Goal: Task Accomplishment & Management: Manage account settings

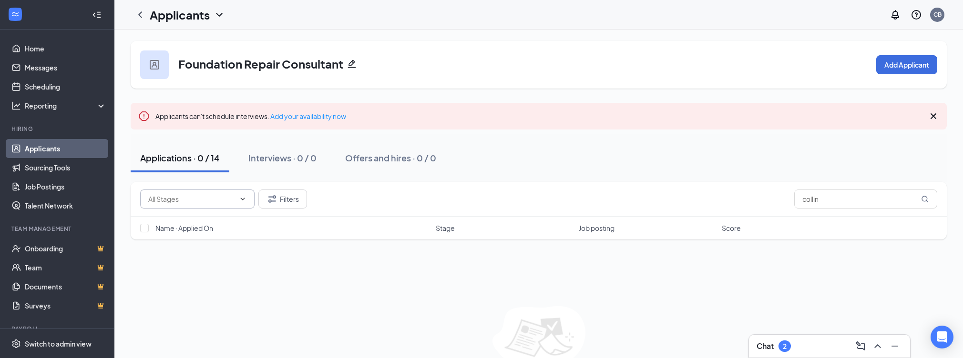
click at [243, 200] on icon "ChevronDown" at bounding box center [243, 199] width 8 height 8
click at [242, 197] on icon "ChevronDown" at bounding box center [243, 199] width 8 height 8
click at [137, 13] on icon "ChevronLeft" at bounding box center [139, 14] width 11 height 11
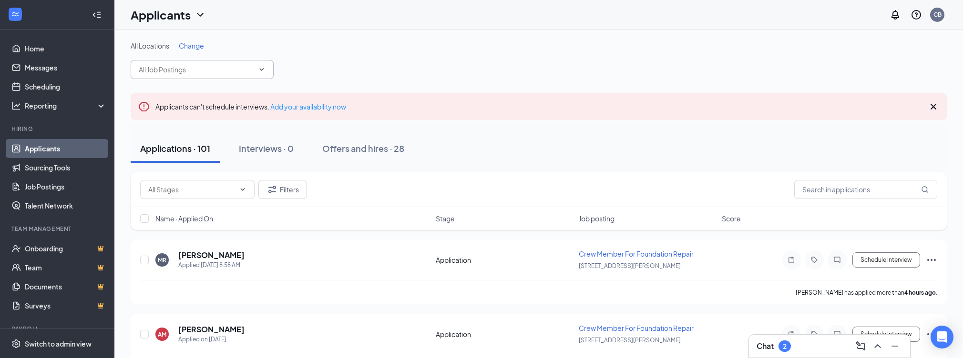
click at [237, 69] on input "text" at bounding box center [196, 69] width 115 height 10
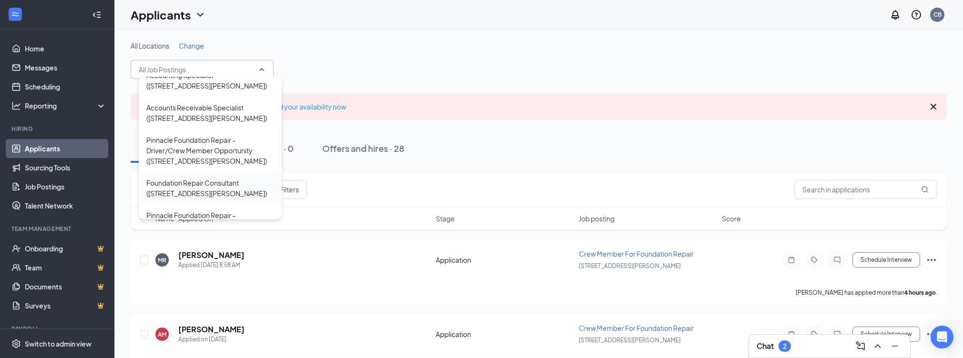
scroll to position [78, 0]
click at [229, 177] on div "Foundation Repair Consultant ([STREET_ADDRESS][PERSON_NAME])" at bounding box center [210, 187] width 128 height 21
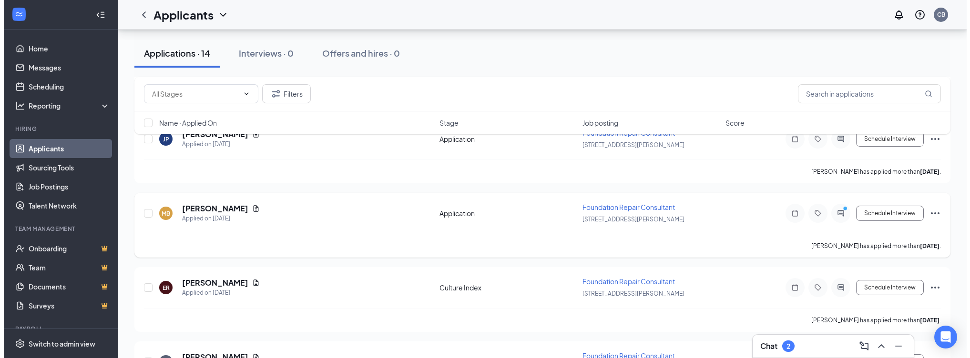
scroll to position [274, 0]
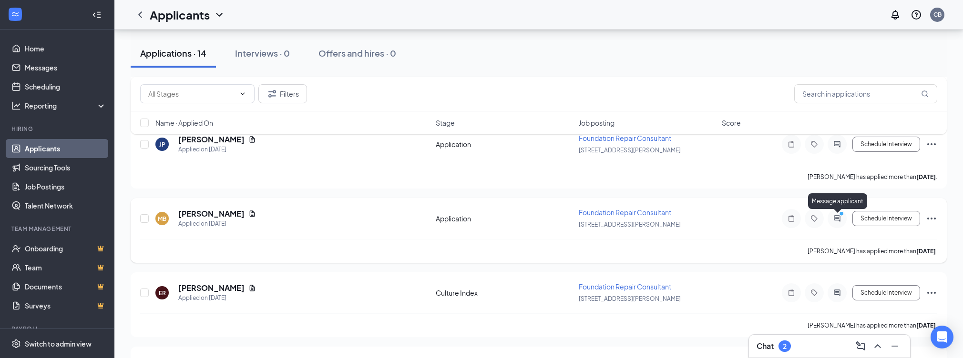
click at [835, 215] on icon "ActiveChat" at bounding box center [836, 219] width 11 height 8
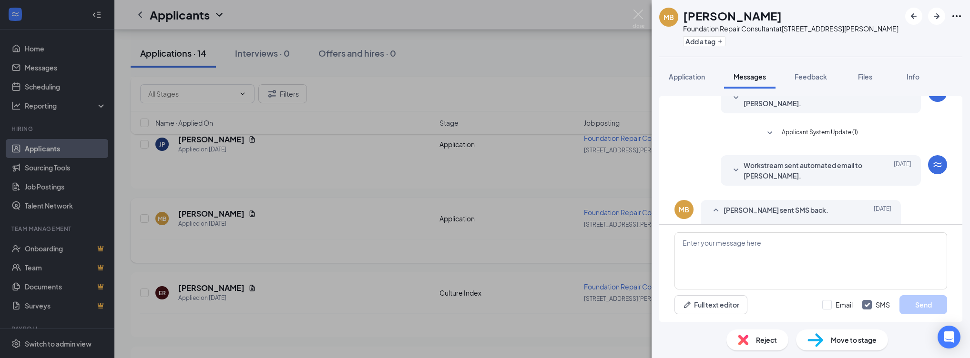
scroll to position [41, 0]
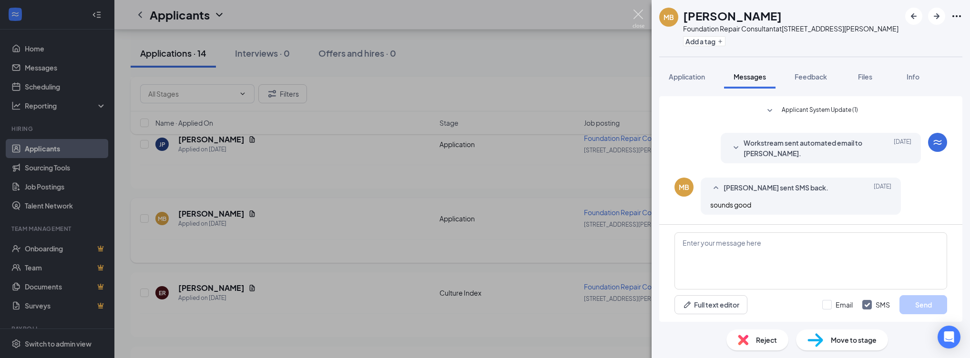
click at [634, 16] on img at bounding box center [639, 19] width 12 height 19
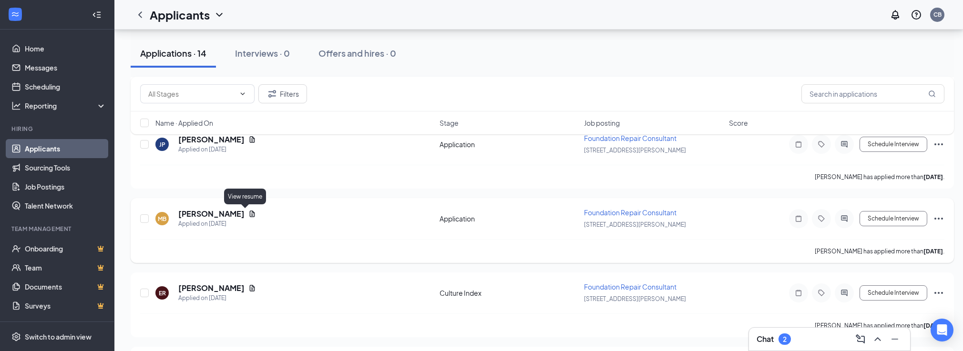
click at [248, 213] on icon "Document" at bounding box center [252, 214] width 8 height 8
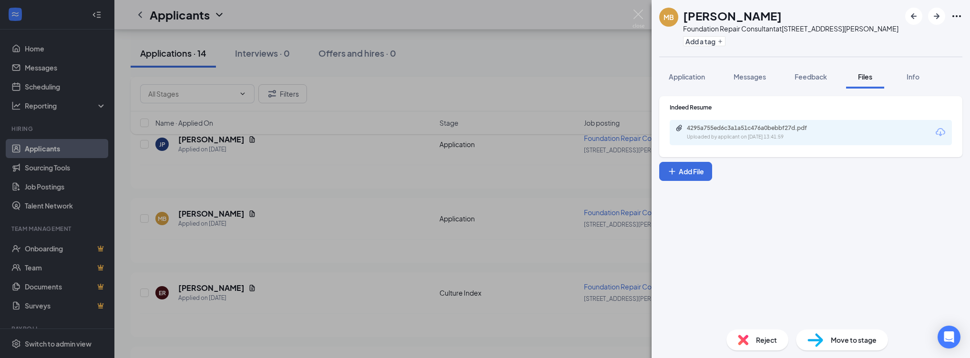
click at [797, 130] on div "4295a755ed6c3a1a51c476a0bebbf27d.pdf" at bounding box center [753, 128] width 133 height 8
click at [762, 336] on span "Reject" at bounding box center [766, 340] width 21 height 10
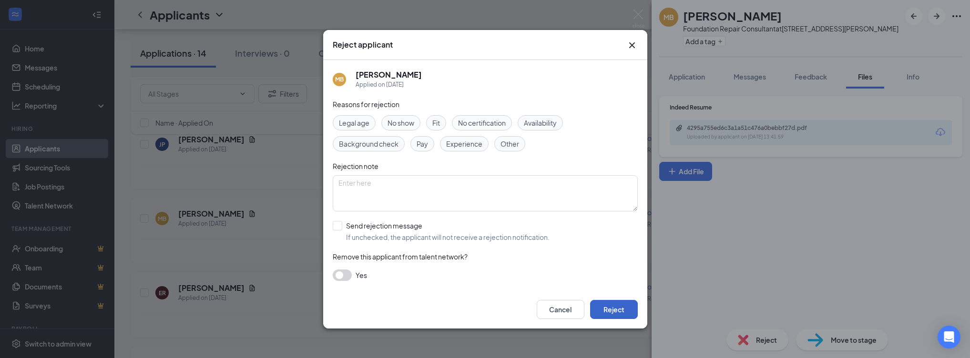
click at [620, 310] on button "Reject" at bounding box center [614, 309] width 48 height 19
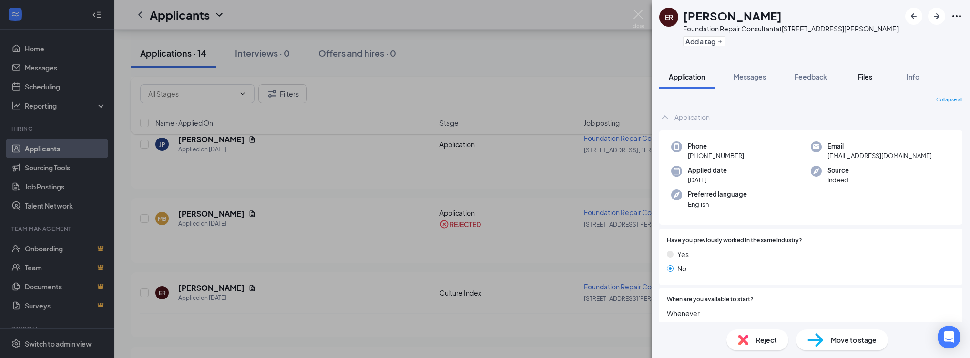
click at [870, 78] on span "Files" at bounding box center [865, 76] width 14 height 9
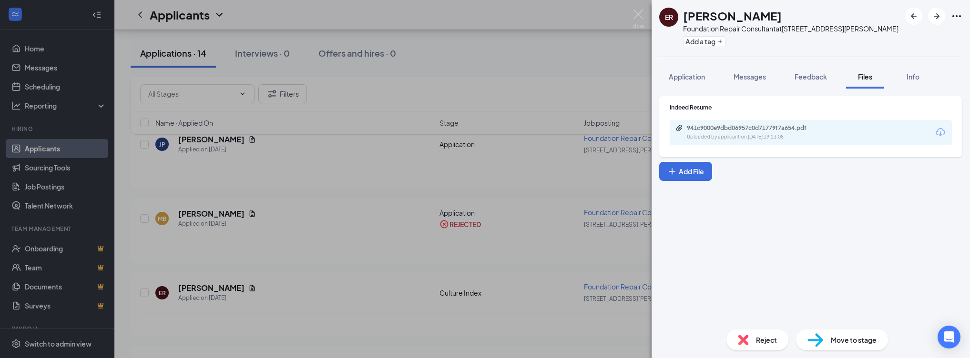
click at [756, 127] on div "941c9000e9dbd06957c0d71779f7a654.pdf" at bounding box center [753, 128] width 133 height 8
click at [760, 343] on span "Reject" at bounding box center [766, 340] width 21 height 10
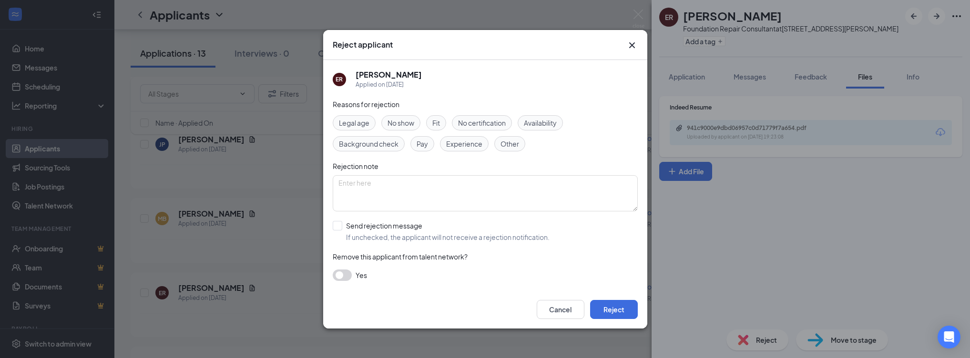
click at [469, 147] on span "Experience" at bounding box center [464, 144] width 36 height 10
click at [612, 307] on button "Reject" at bounding box center [614, 309] width 48 height 19
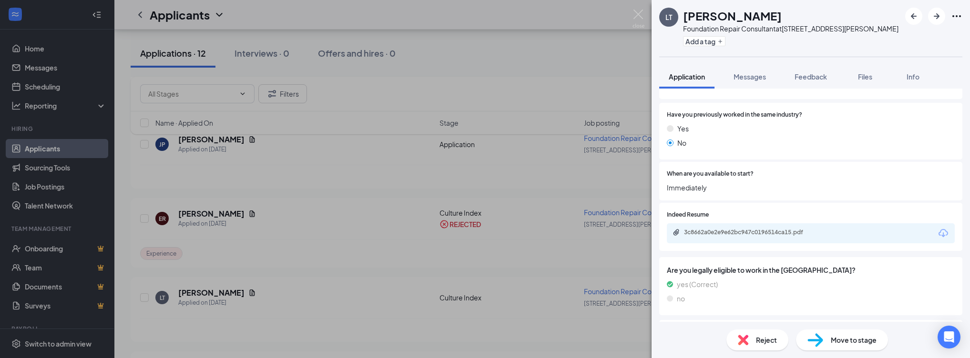
scroll to position [128, 0]
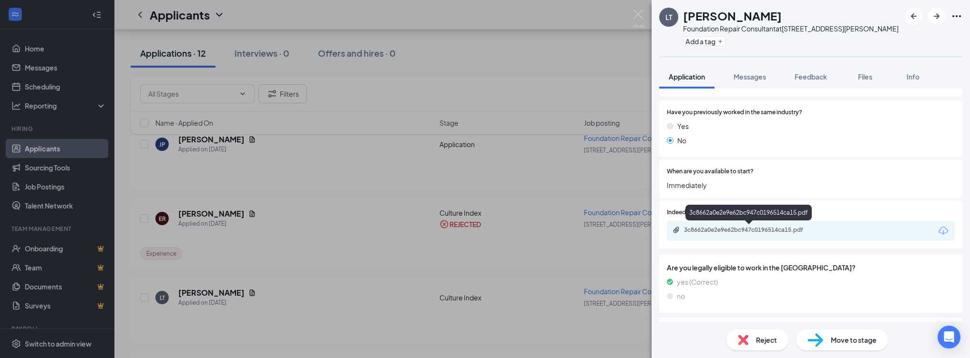
click at [767, 227] on div "3c8662a0e2e9e62bc947c0196514ca15.pdf" at bounding box center [750, 230] width 133 height 8
click at [763, 339] on span "Reject" at bounding box center [766, 340] width 21 height 10
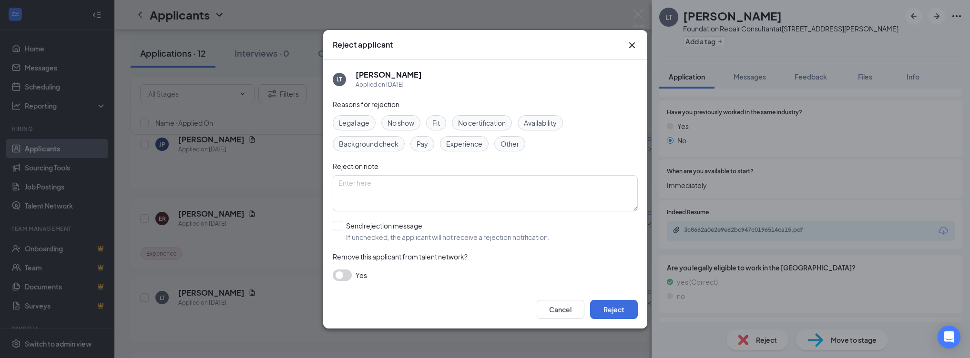
click at [474, 142] on span "Experience" at bounding box center [464, 144] width 36 height 10
click at [623, 316] on button "Reject" at bounding box center [614, 309] width 48 height 19
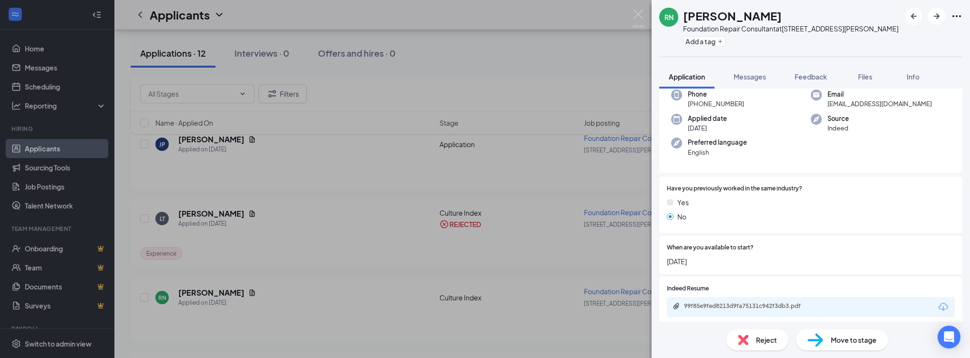
scroll to position [120, 0]
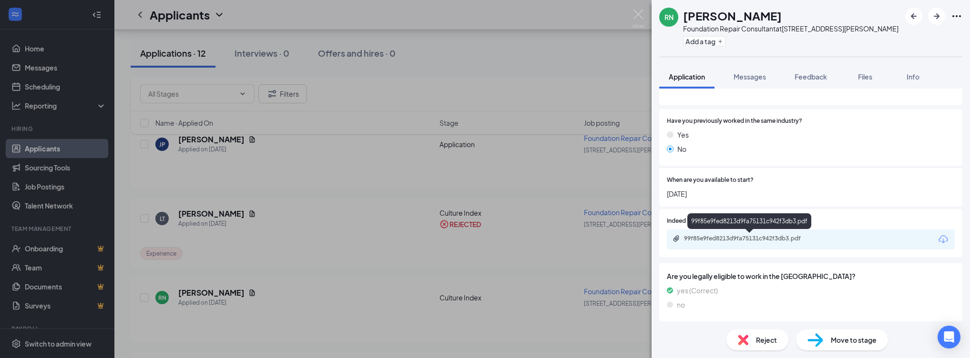
click at [777, 236] on div "99f85e9fed8213d9fa75131c942f3db3.pdf" at bounding box center [750, 239] width 133 height 8
click at [834, 336] on span "Move to stage" at bounding box center [854, 340] width 46 height 10
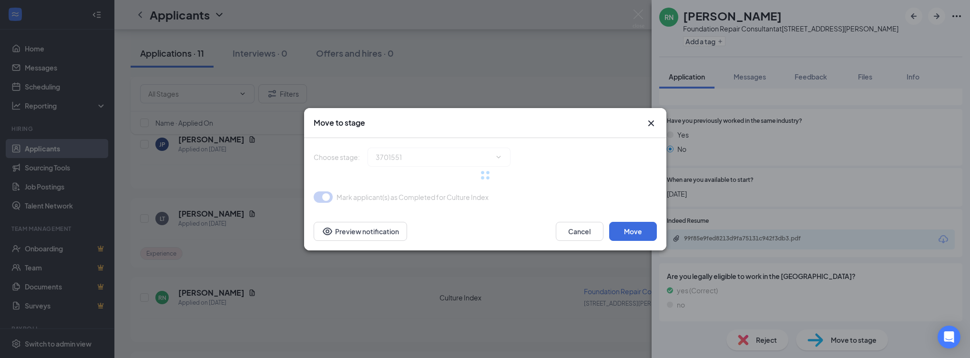
type input "Phone Interview (next stage)"
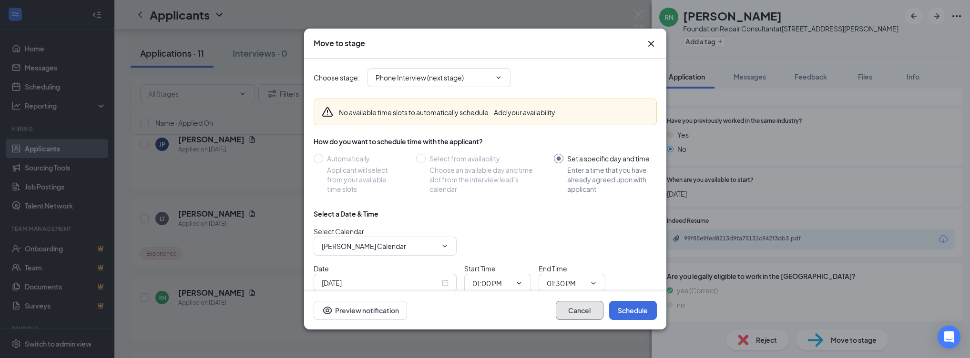
click at [582, 312] on button "Cancel" at bounding box center [580, 310] width 48 height 19
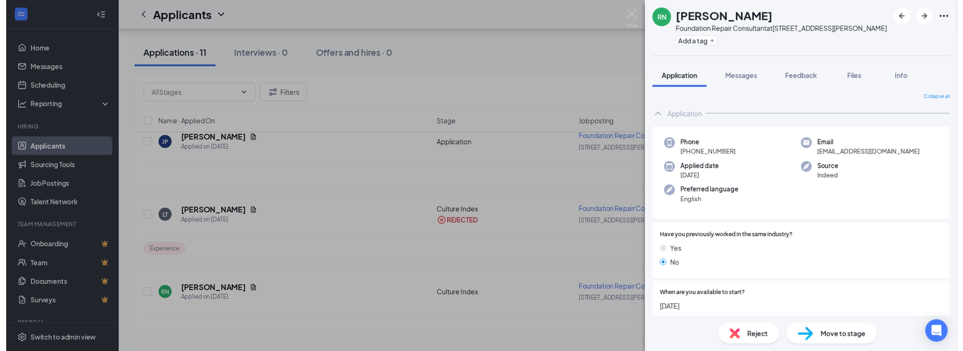
scroll to position [0, 0]
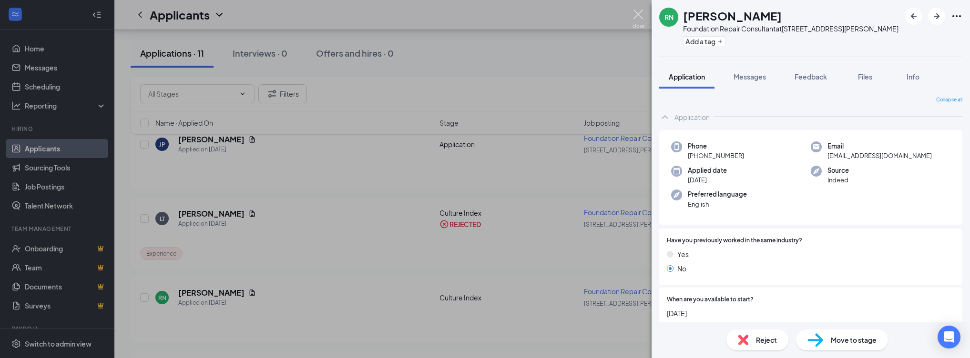
drag, startPoint x: 636, startPoint y: 14, endPoint x: 631, endPoint y: 20, distance: 7.4
click at [636, 14] on img at bounding box center [639, 19] width 12 height 19
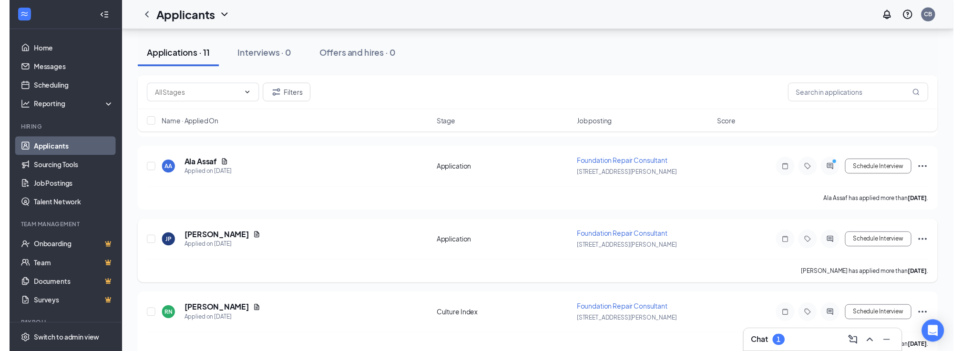
scroll to position [184, 0]
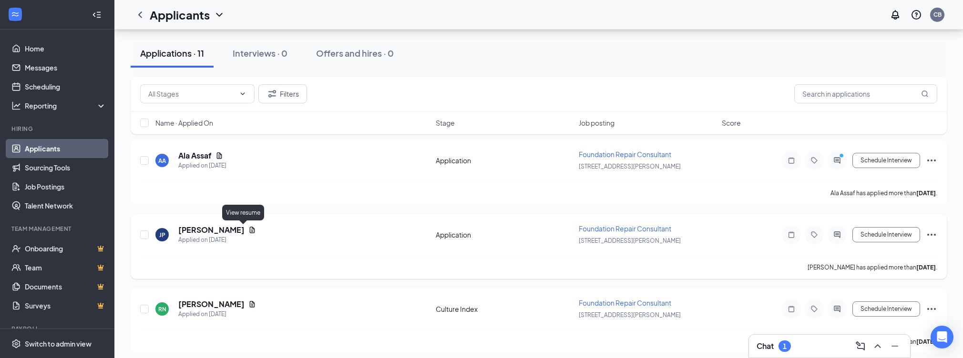
click at [250, 229] on icon "Document" at bounding box center [252, 230] width 5 height 6
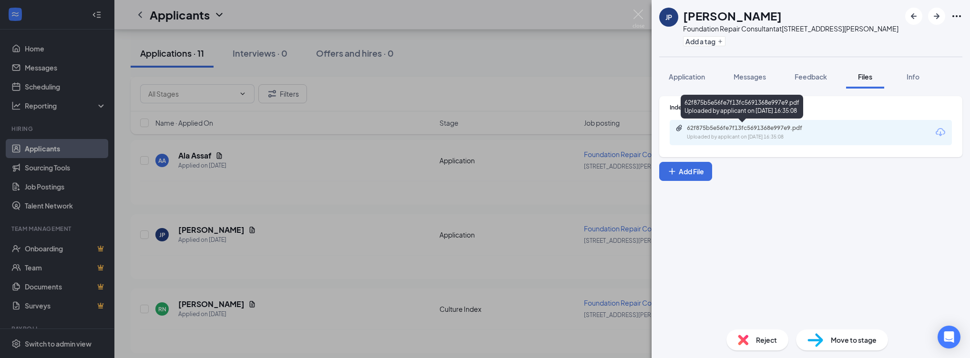
click at [774, 137] on div "Uploaded by applicant on [DATE] 16:35:08" at bounding box center [758, 137] width 143 height 8
click at [749, 342] on div "Reject" at bounding box center [757, 340] width 62 height 21
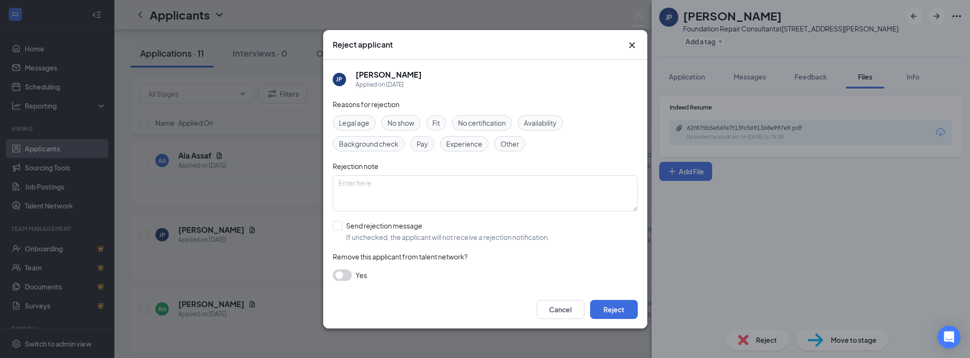
click at [461, 142] on span "Experience" at bounding box center [464, 144] width 36 height 10
drag, startPoint x: 614, startPoint y: 311, endPoint x: 630, endPoint y: 302, distance: 18.2
click at [614, 311] on button "Reject" at bounding box center [614, 309] width 48 height 19
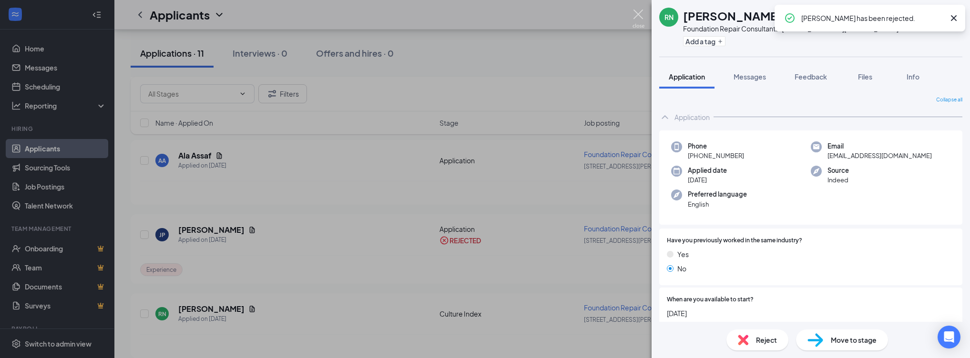
drag, startPoint x: 635, startPoint y: 14, endPoint x: 594, endPoint y: 69, distance: 68.8
click at [635, 14] on img at bounding box center [639, 19] width 12 height 19
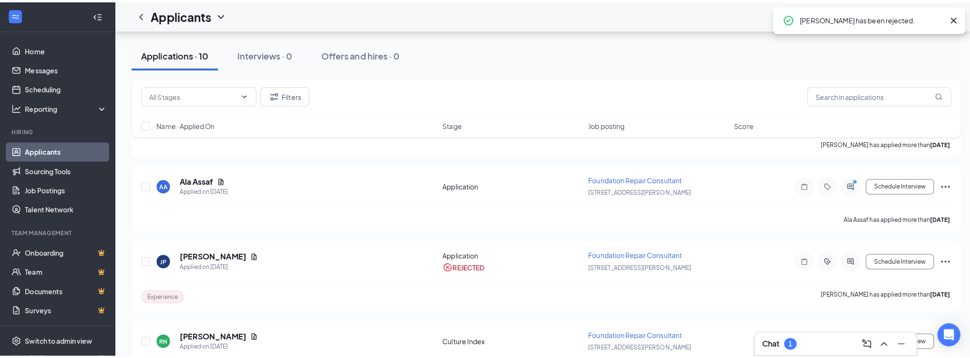
scroll to position [108, 0]
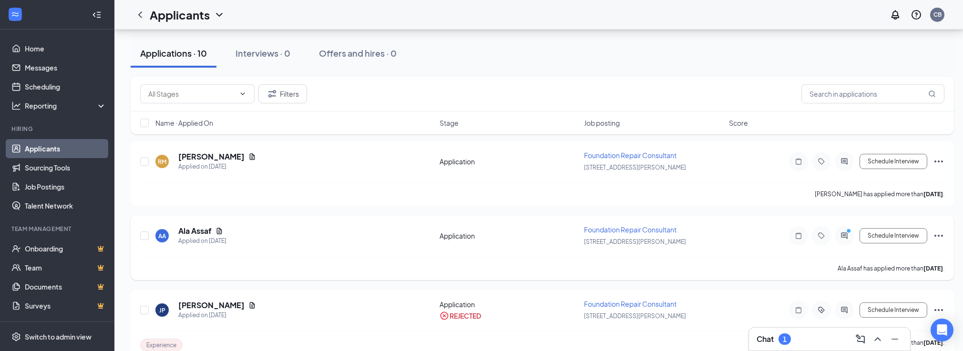
click at [844, 235] on icon "PrimaryDot" at bounding box center [849, 232] width 11 height 8
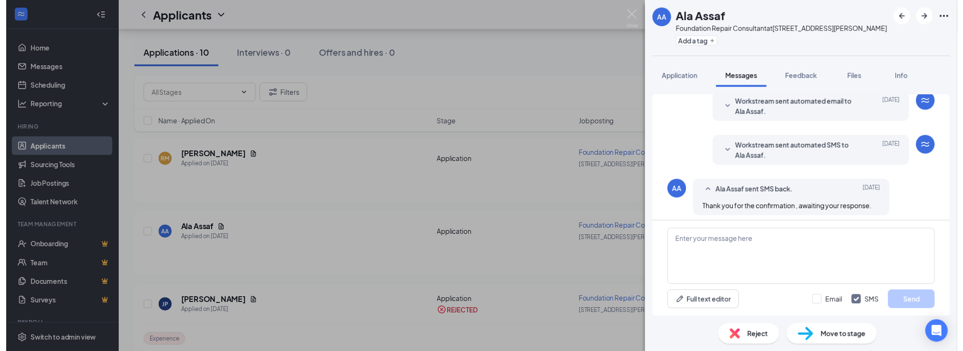
scroll to position [41, 0]
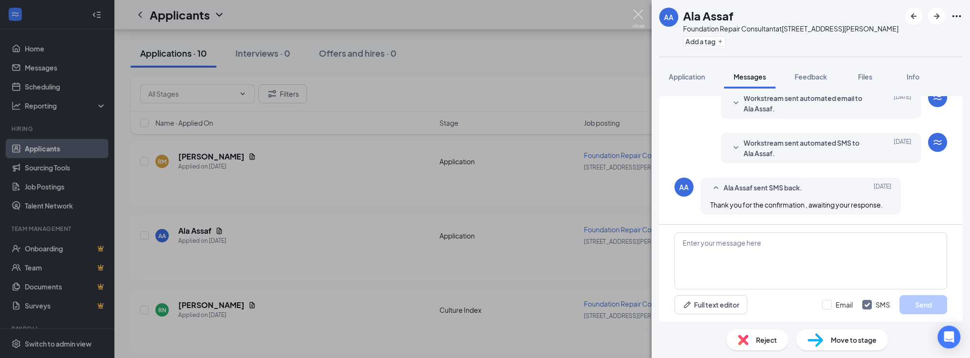
click at [642, 13] on img at bounding box center [639, 19] width 12 height 19
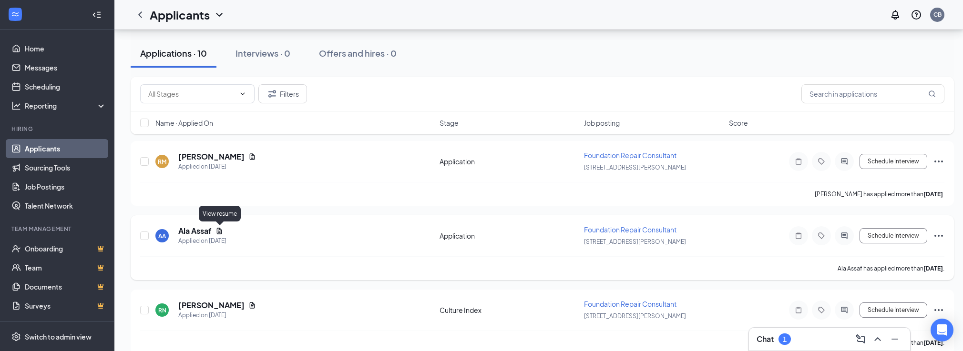
click at [219, 230] on icon "Document" at bounding box center [219, 231] width 5 height 6
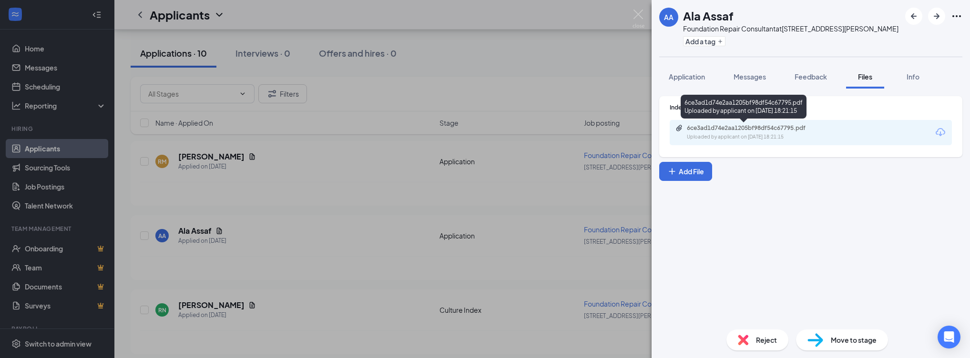
click at [784, 132] on div "6ce3ad1d74e2aa1205bf98df54c67795.pdf Uploaded by applicant on [DATE] 18:21:15" at bounding box center [752, 132] width 154 height 17
click at [744, 336] on img at bounding box center [743, 340] width 10 height 10
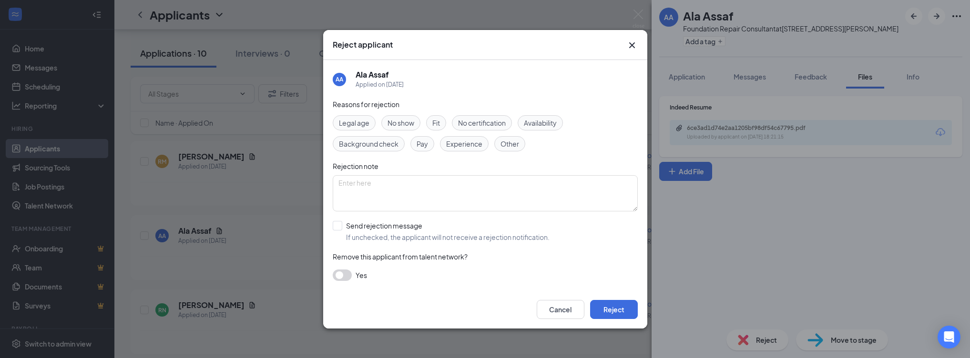
click at [480, 141] on span "Experience" at bounding box center [464, 144] width 36 height 10
click at [619, 308] on button "Reject" at bounding box center [614, 309] width 48 height 19
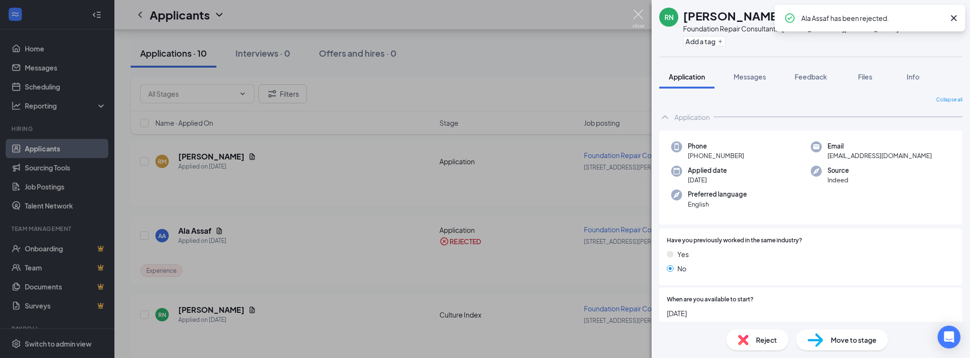
click at [639, 16] on img at bounding box center [639, 19] width 12 height 19
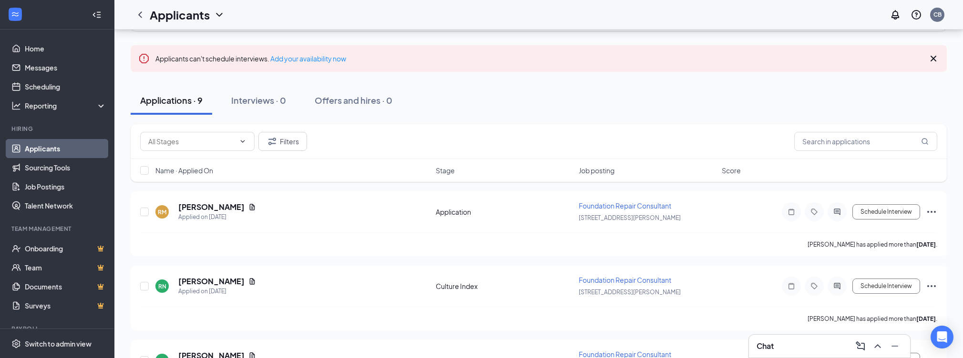
scroll to position [67, 0]
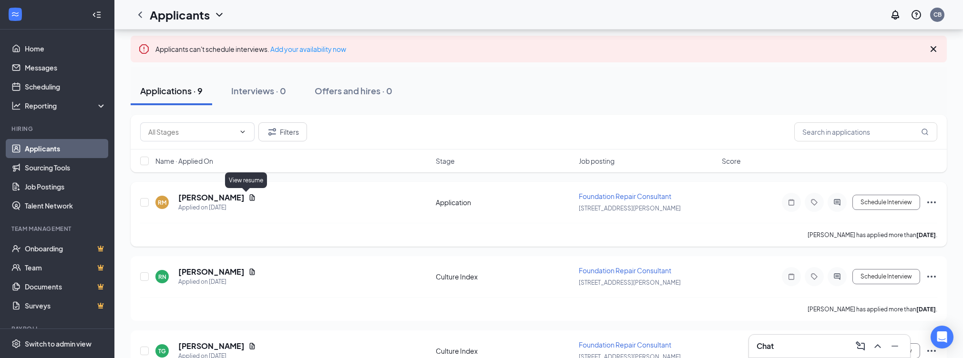
click at [248, 196] on icon "Document" at bounding box center [252, 198] width 8 height 8
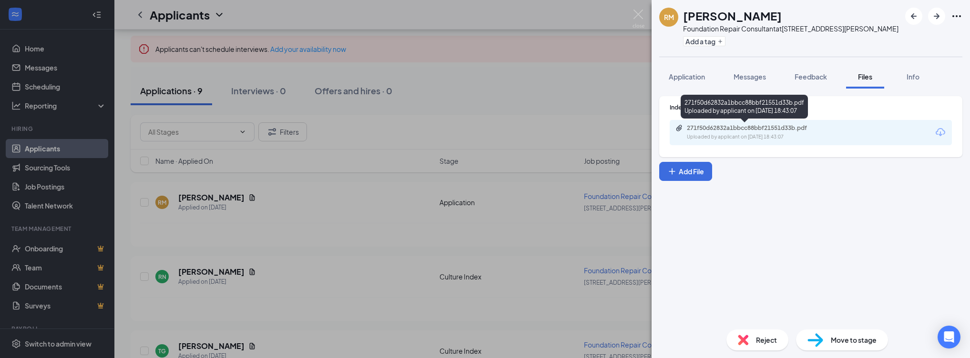
click at [768, 129] on div "271f50d62832a1bbcc88bbf21551d33b.pdf" at bounding box center [753, 128] width 133 height 8
click at [857, 337] on span "Move to stage" at bounding box center [854, 340] width 46 height 10
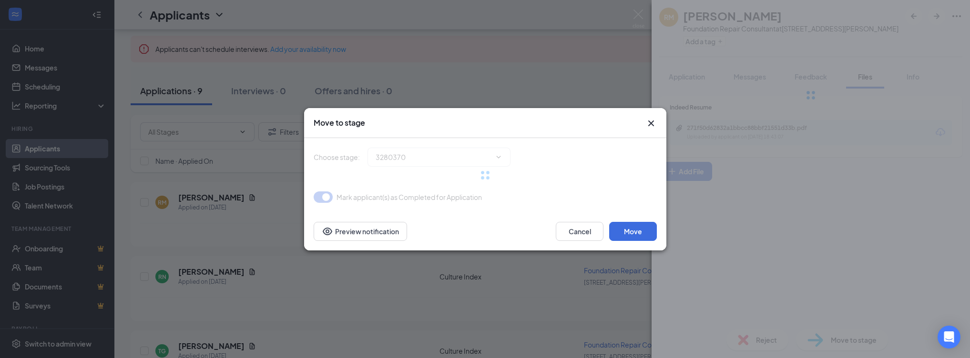
type input "Culture Index (next stage)"
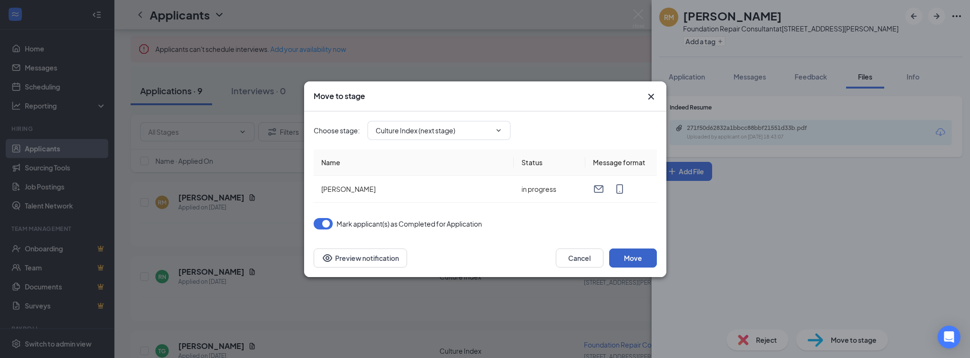
click at [633, 254] on button "Move" at bounding box center [633, 258] width 48 height 19
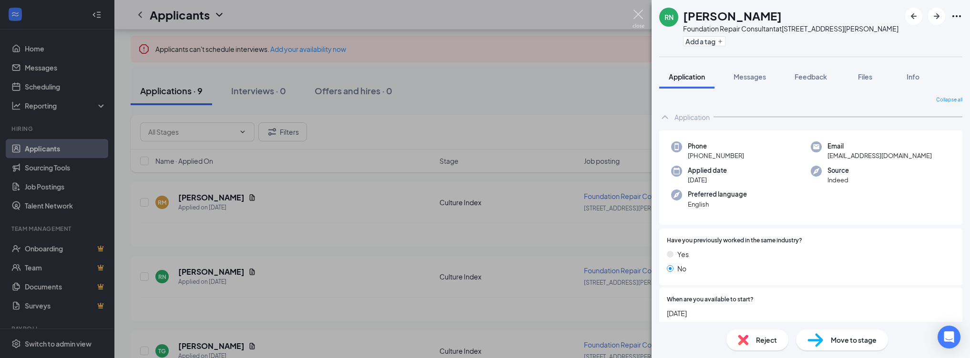
drag, startPoint x: 636, startPoint y: 16, endPoint x: 631, endPoint y: 19, distance: 6.6
click at [636, 16] on img at bounding box center [639, 19] width 12 height 19
